Goal: Task Accomplishment & Management: Complete application form

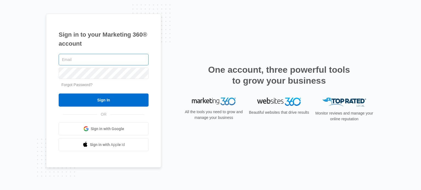
click at [66, 63] on input "text" at bounding box center [104, 60] width 90 height 12
type input "djsexy242@gmail.com"
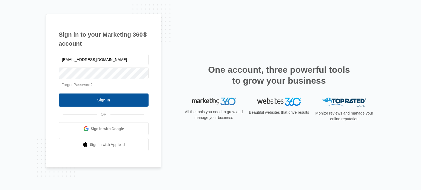
click at [106, 98] on input "Sign In" at bounding box center [104, 100] width 90 height 13
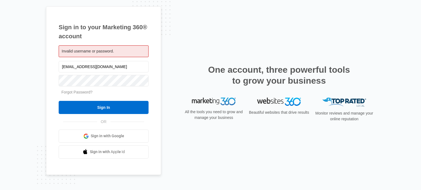
click at [107, 133] on span "Sign in with Google" at bounding box center [107, 136] width 33 height 6
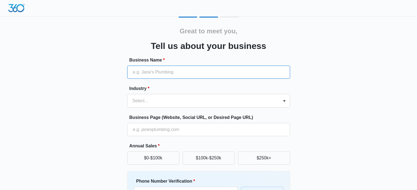
click at [175, 73] on input "Business Name *" at bounding box center [208, 72] width 163 height 13
type input "Bumble Bee Productions"
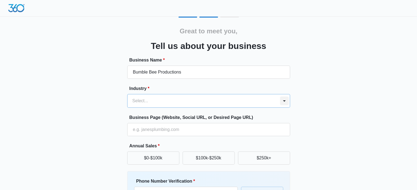
click at [284, 99] on div at bounding box center [284, 101] width 9 height 9
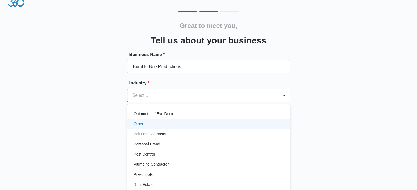
scroll to position [312, 0]
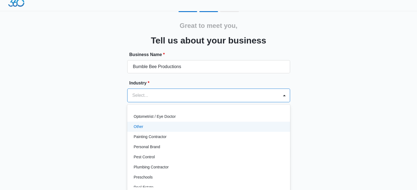
click at [242, 127] on div "Other" at bounding box center [208, 127] width 148 height 6
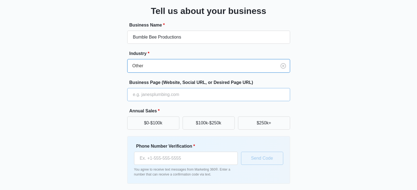
scroll to position [43, 0]
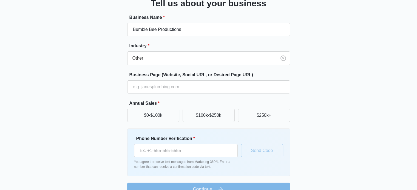
drag, startPoint x: 156, startPoint y: 128, endPoint x: 100, endPoint y: 128, distance: 56.1
click at [100, 128] on div "Great to meet you, Tell us about your business Business Name * Bumble Bee Produ…" at bounding box center [208, 85] width 329 height 222
click at [160, 113] on button "$0-$100k" at bounding box center [153, 115] width 52 height 13
